Goal: Task Accomplishment & Management: Manage account settings

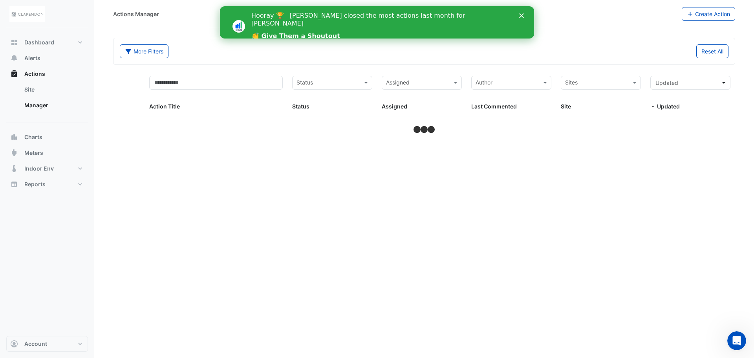
click at [526, 16] on div "Close" at bounding box center [523, 15] width 8 height 5
select select "**"
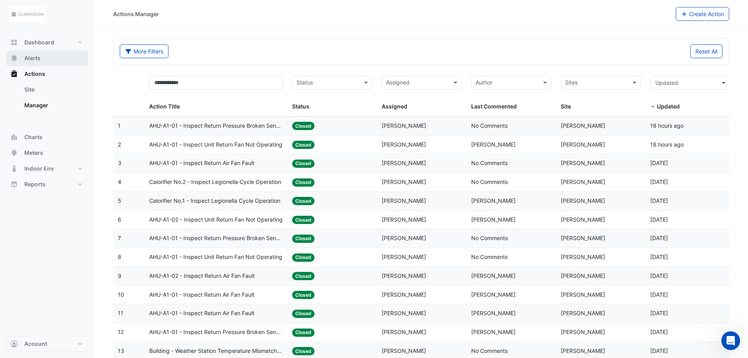
click at [46, 53] on button "Alerts" at bounding box center [47, 58] width 82 height 16
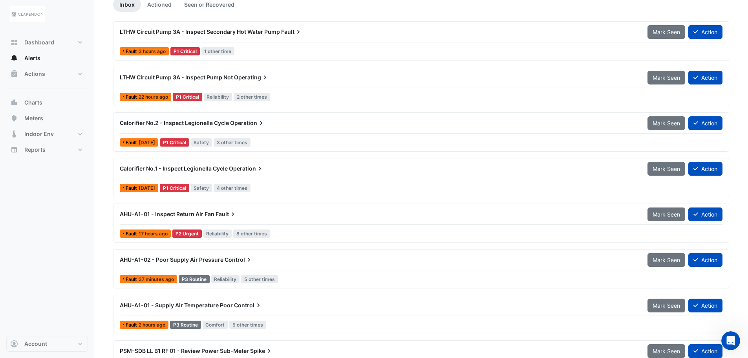
scroll to position [118, 0]
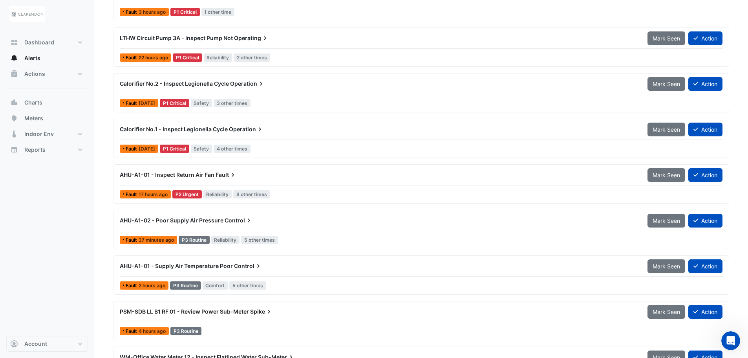
click at [220, 180] on div "AHU-A1-01 - Inspect Return Air Fan Fault" at bounding box center [379, 175] width 528 height 14
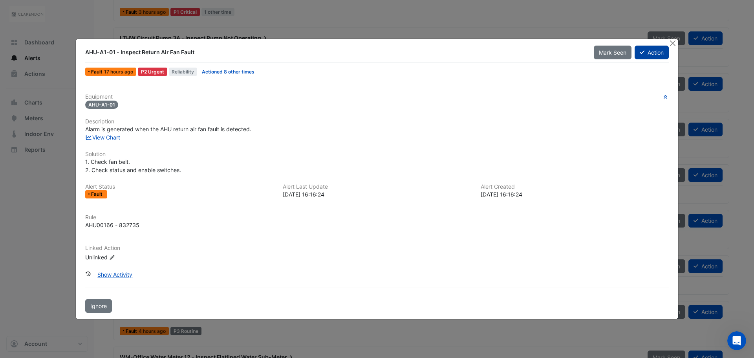
click at [656, 54] on button "Action" at bounding box center [651, 53] width 34 height 14
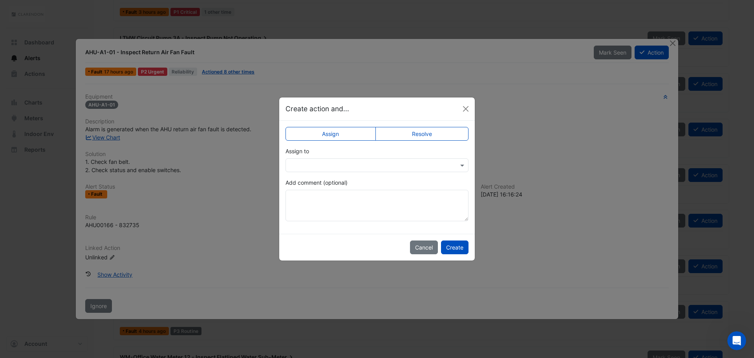
click at [442, 132] on label "Resolve" at bounding box center [421, 134] width 93 height 14
click at [322, 201] on textarea "Add comment (optional)" at bounding box center [376, 205] width 183 height 31
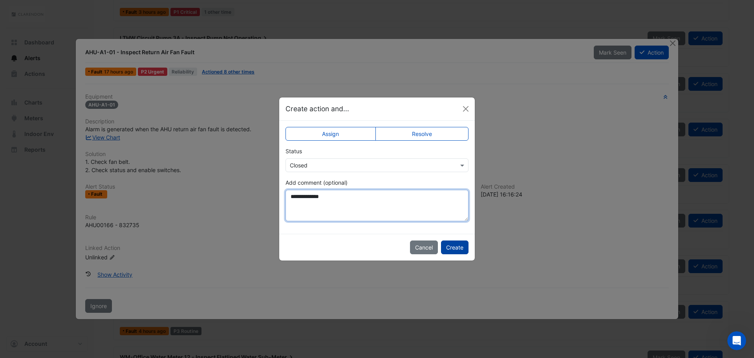
type textarea "**********"
click at [452, 248] on button "Create" at bounding box center [454, 247] width 27 height 14
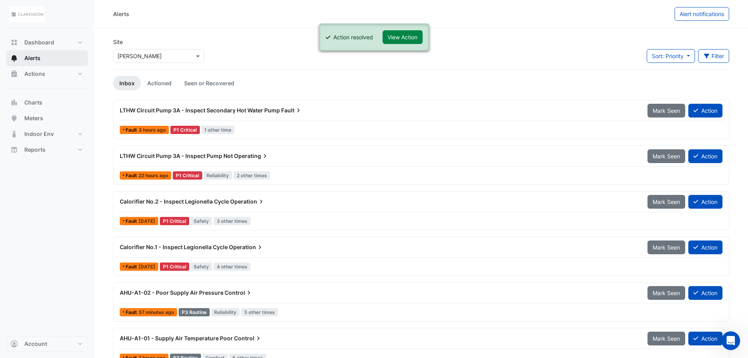
click at [38, 63] on button "Alerts" at bounding box center [47, 58] width 82 height 16
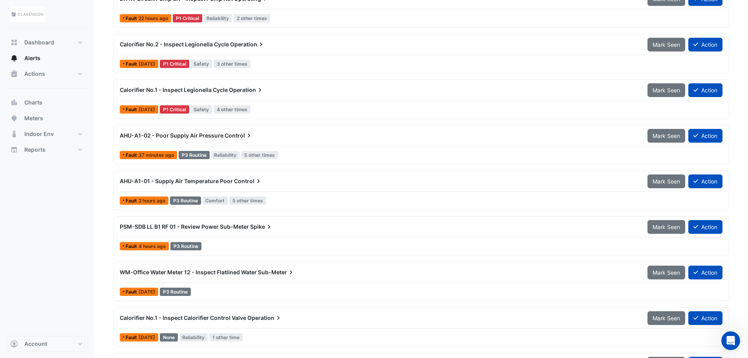
scroll to position [197, 0]
